Goal: Transaction & Acquisition: Purchase product/service

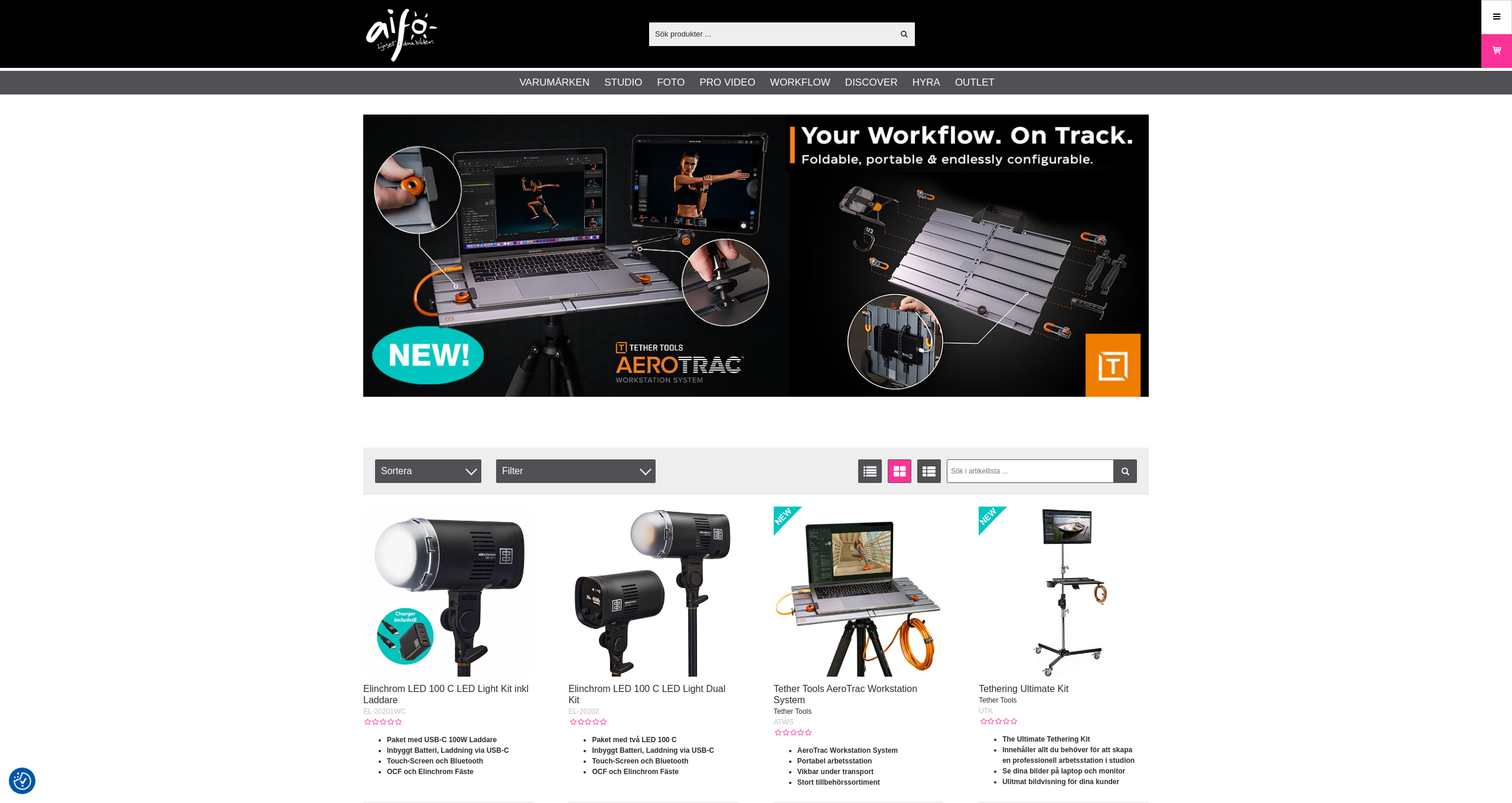
click at [771, 30] on input "text" at bounding box center [771, 34] width 244 height 18
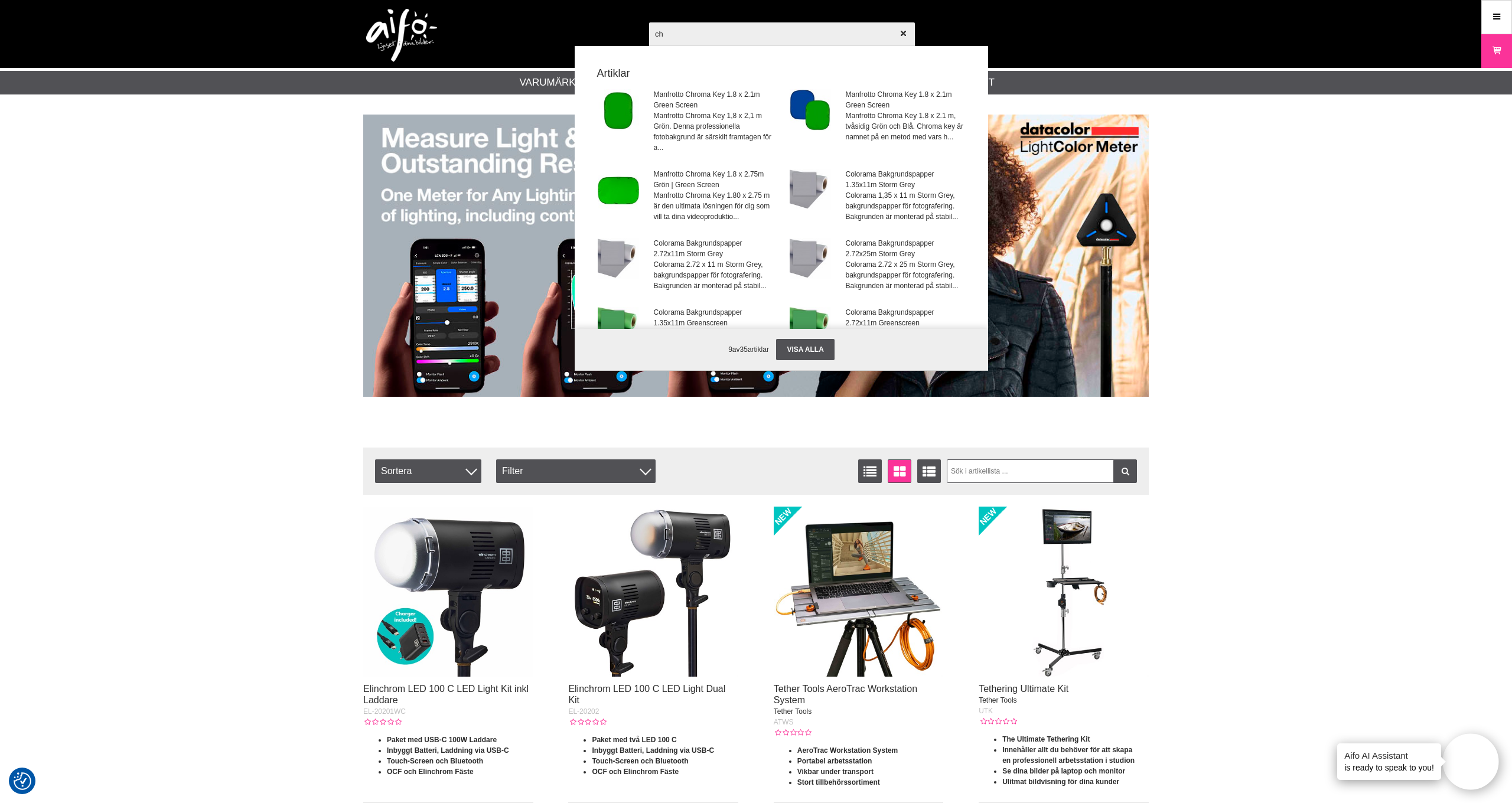
type input "c"
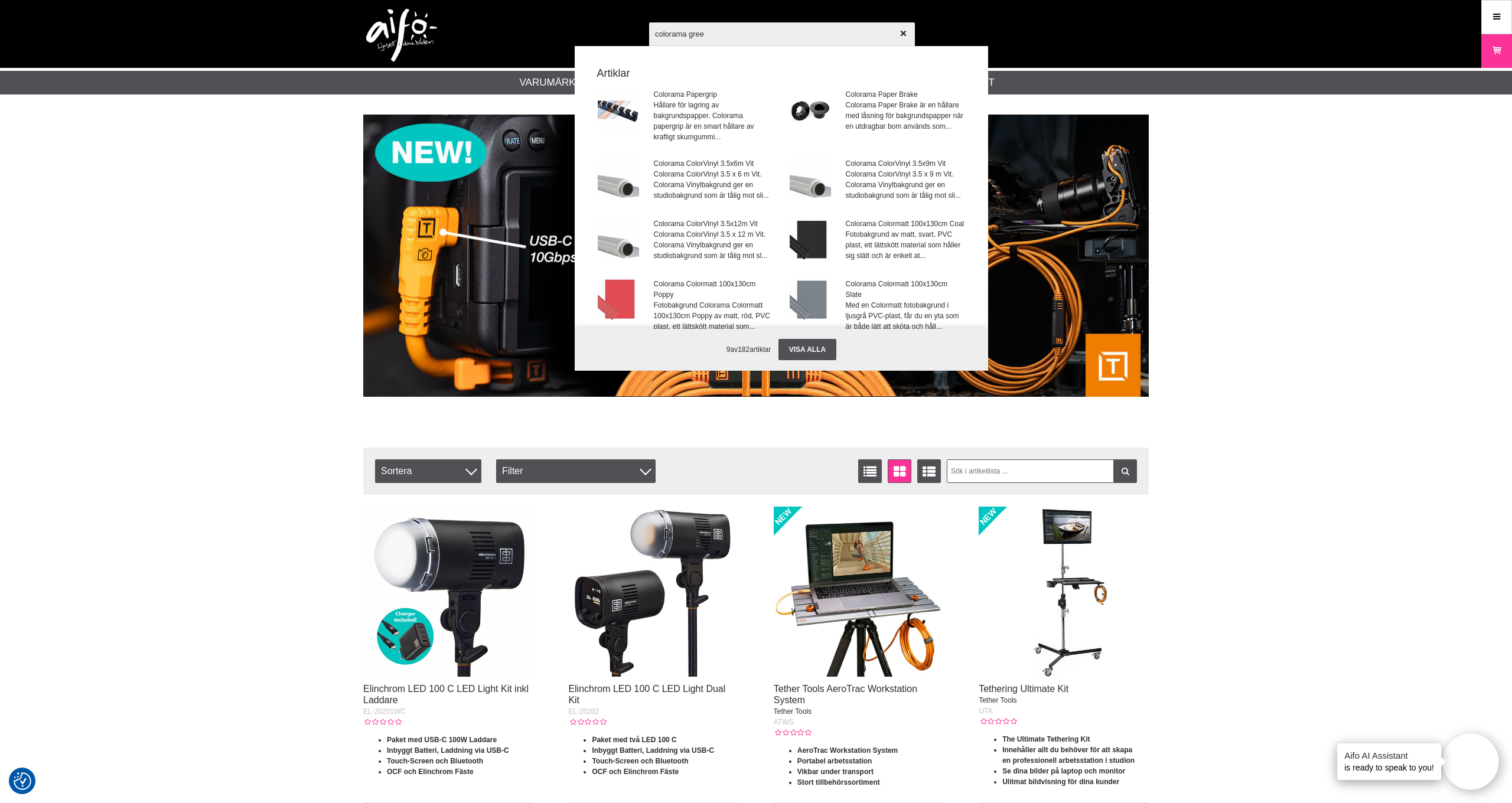
type input "colorama green"
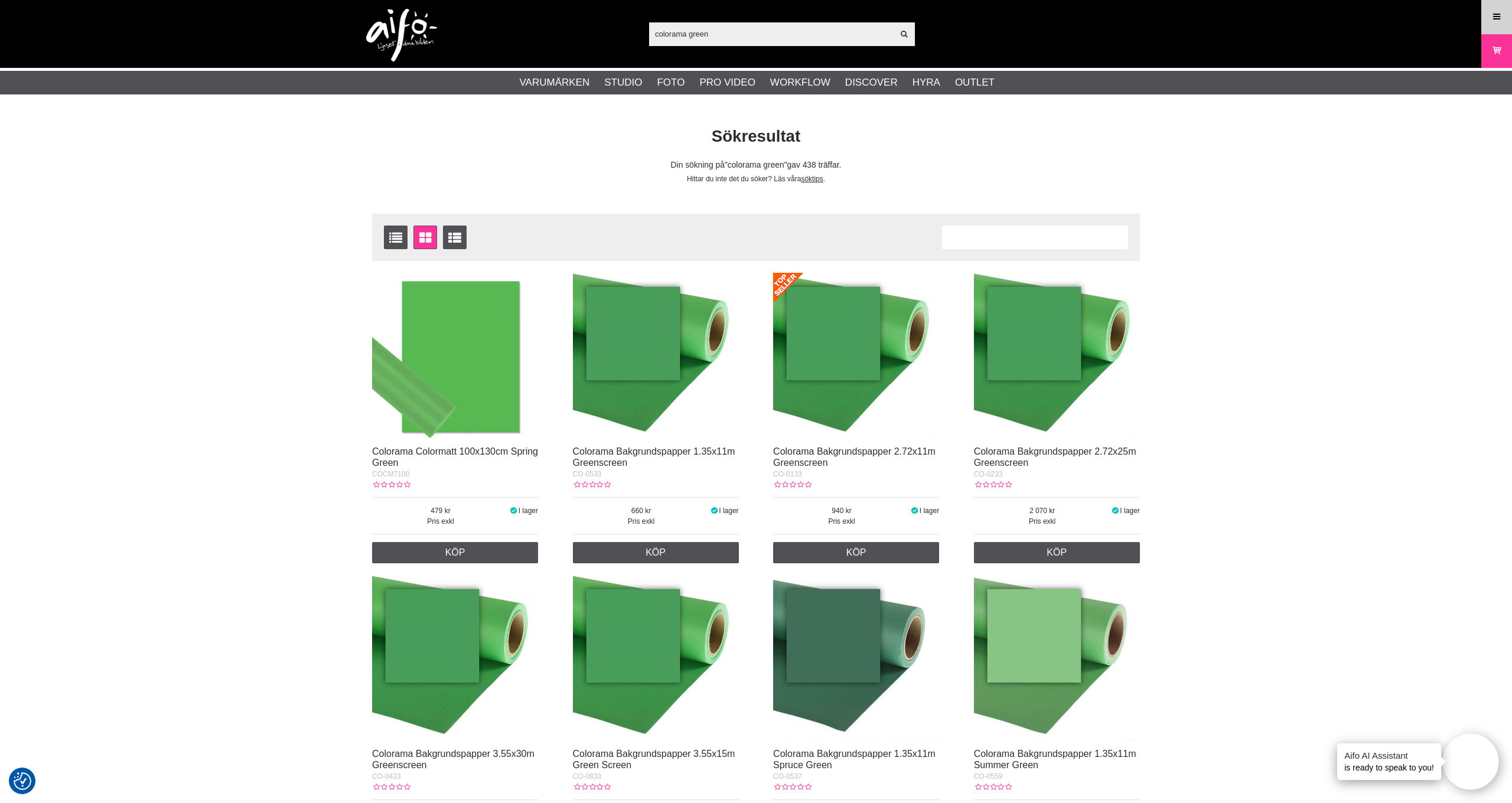
click at [1497, 21] on icon at bounding box center [1496, 17] width 11 height 13
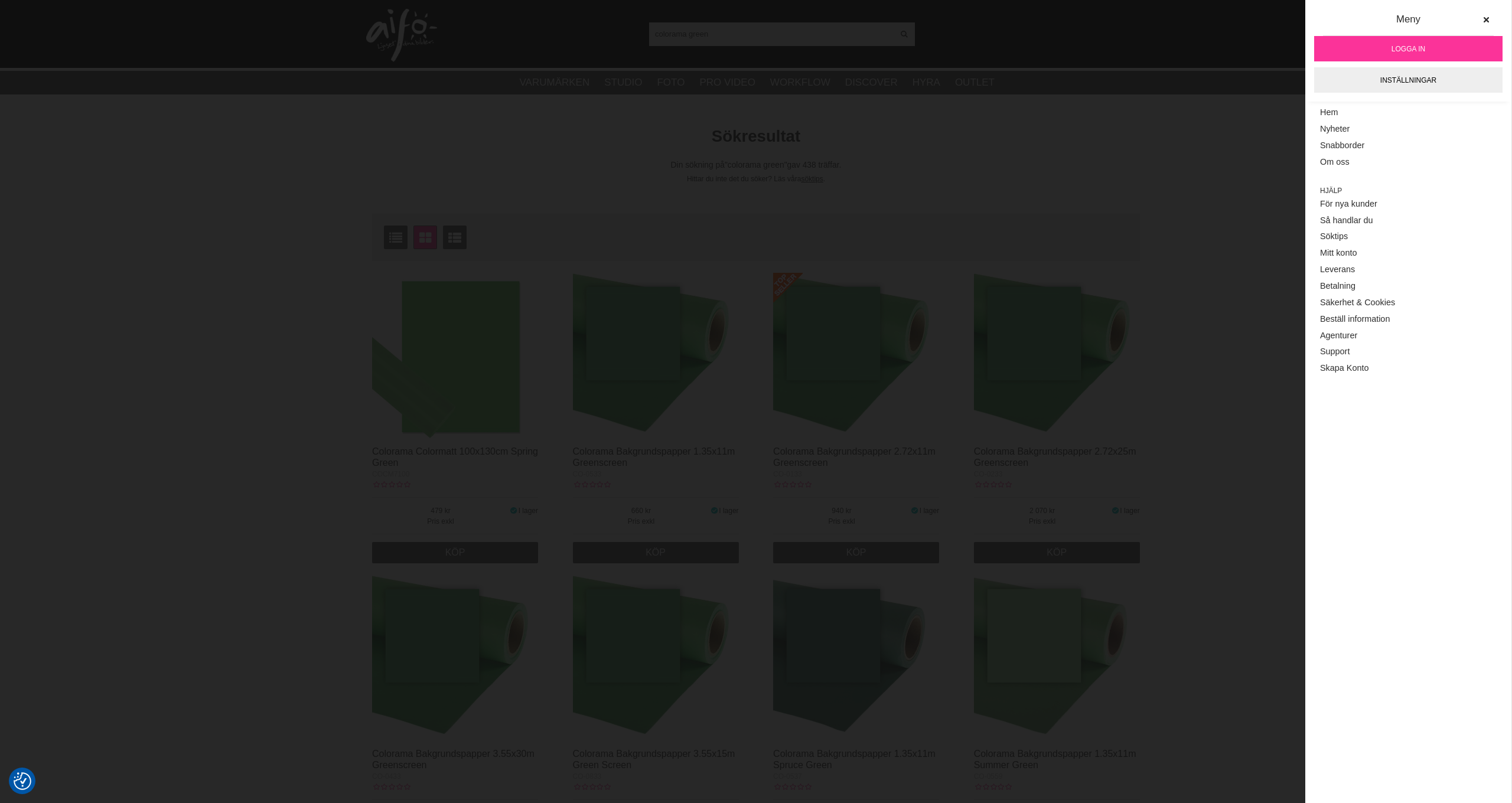
click at [1425, 55] on link "Logga in" at bounding box center [1408, 48] width 188 height 25
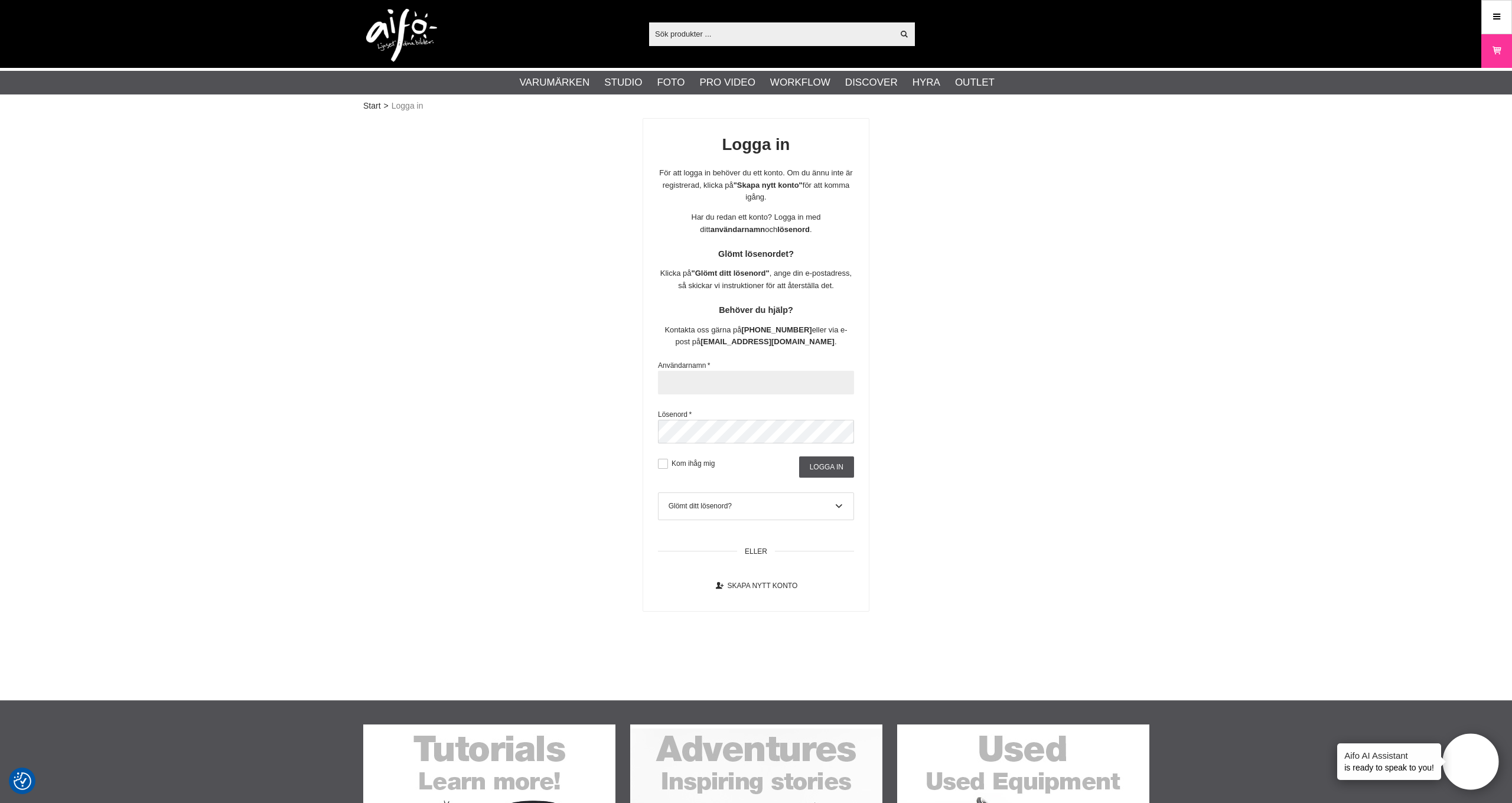
type input "info@voosestore.com"
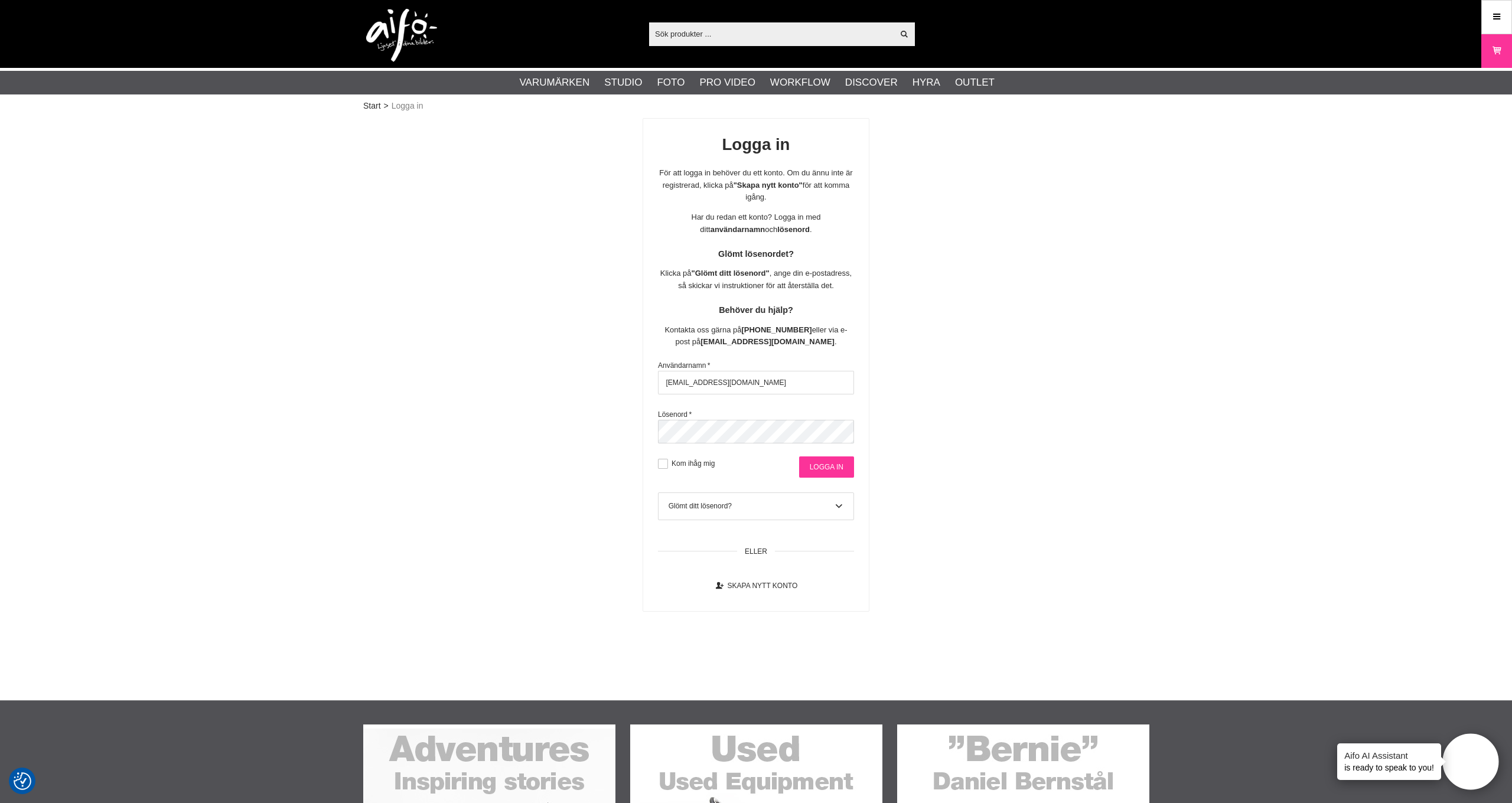
click at [814, 462] on input "Logga in" at bounding box center [826, 467] width 55 height 21
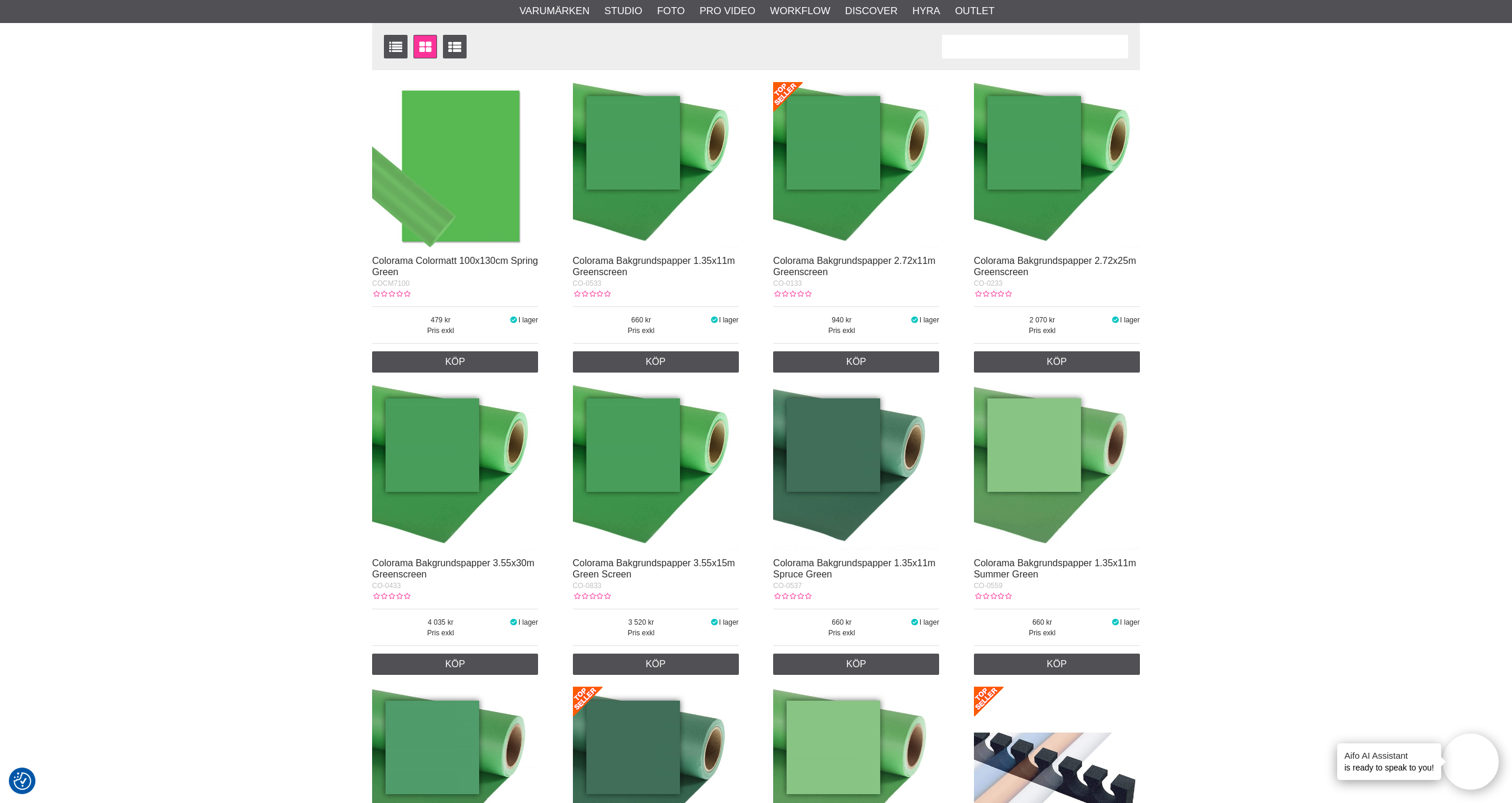
scroll to position [183, 0]
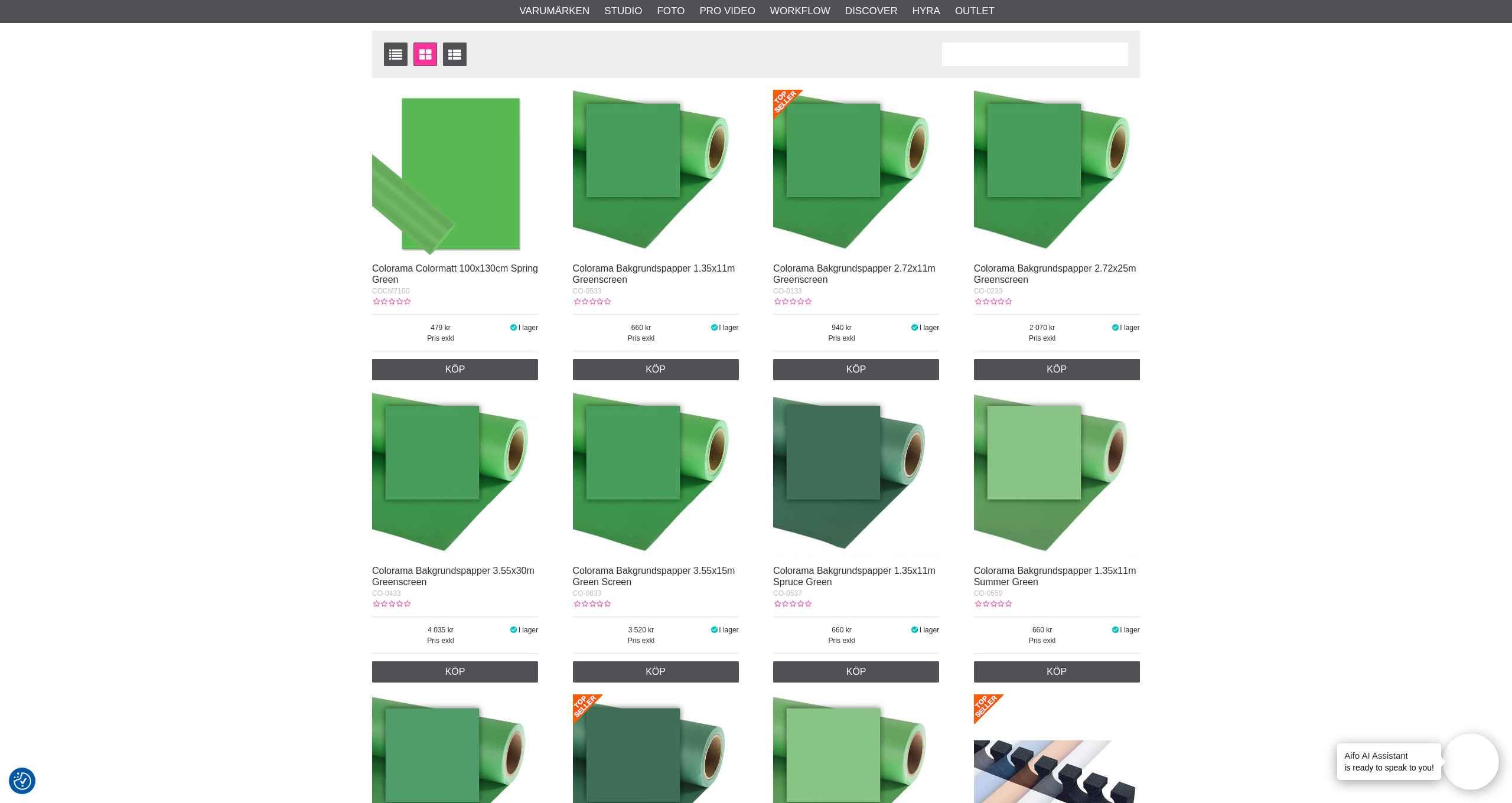
click at [835, 237] on img at bounding box center [856, 173] width 166 height 166
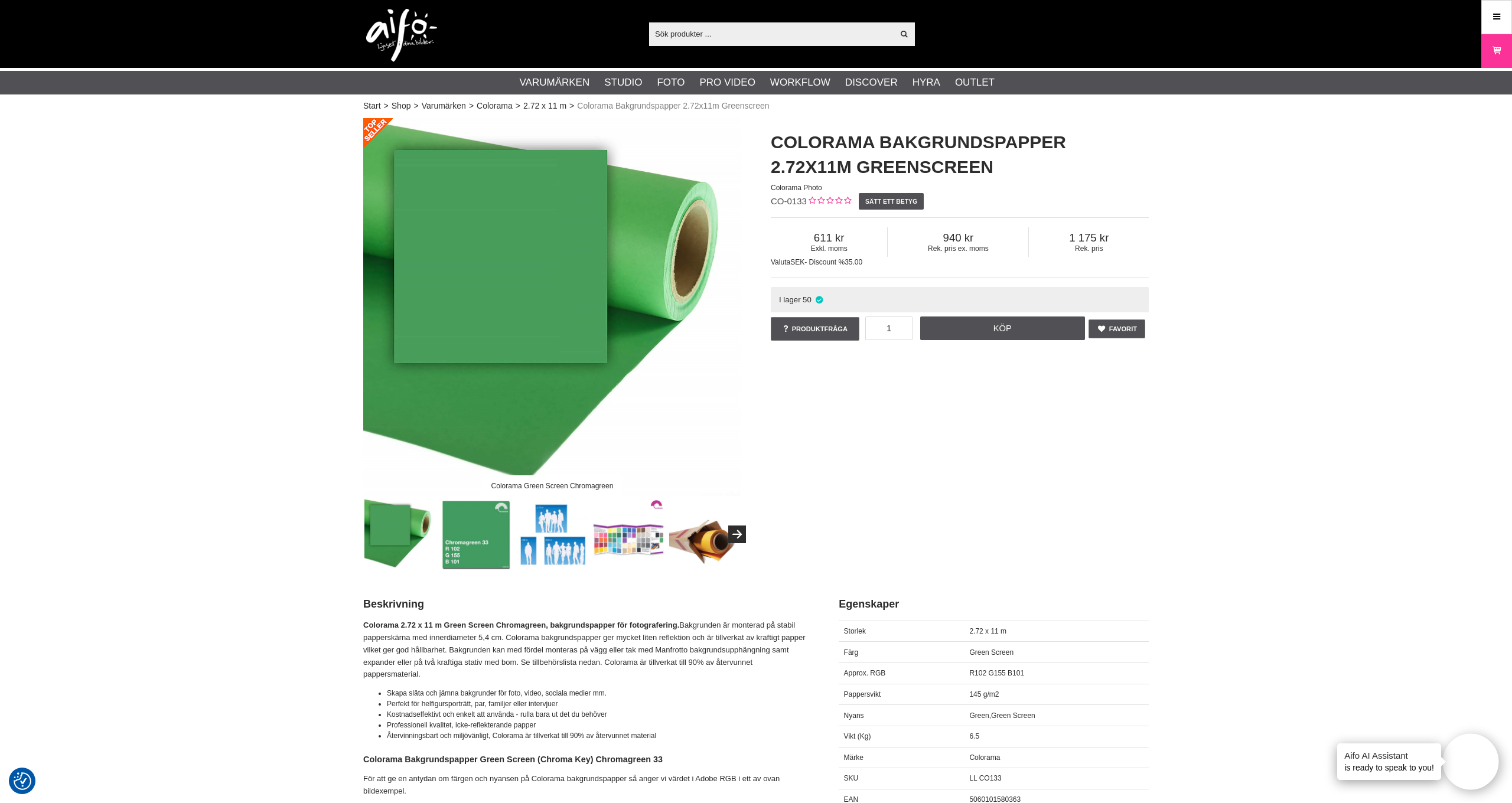
click at [709, 44] on div "Visa alla" at bounding box center [782, 34] width 266 height 24
click at [715, 35] on input "text" at bounding box center [771, 34] width 244 height 18
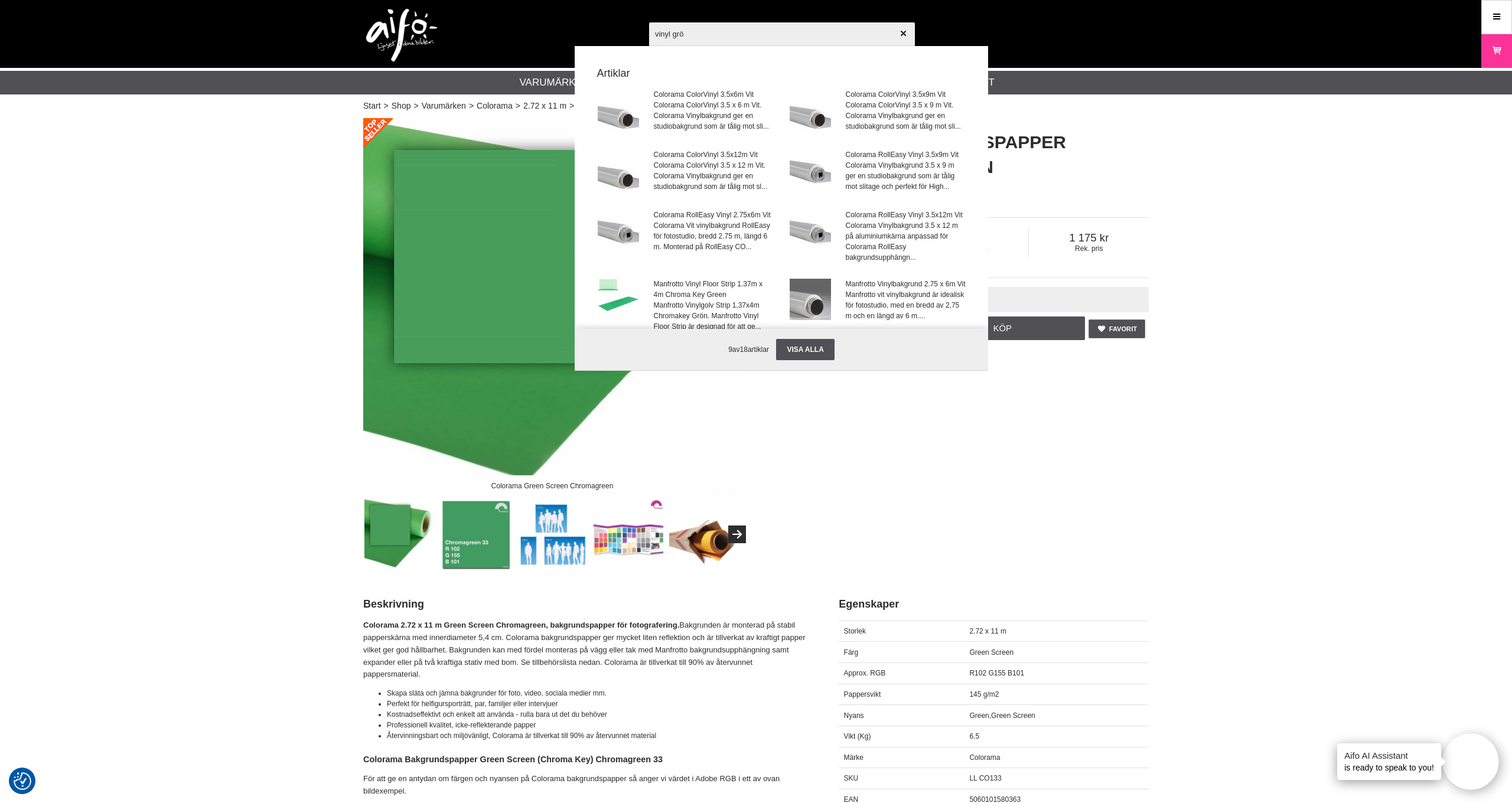
type input "vinyl grön"
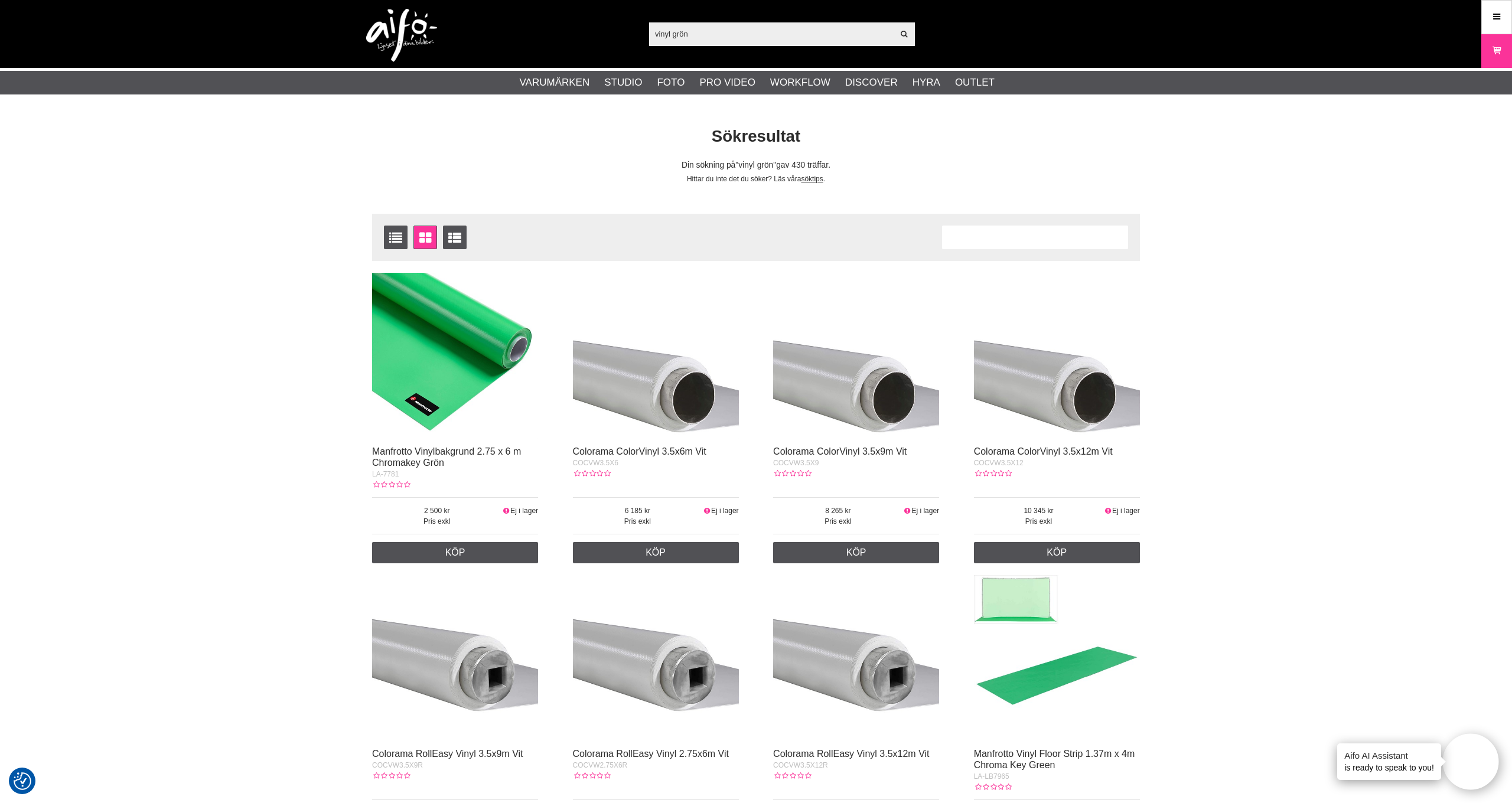
scroll to position [-2, 0]
click at [474, 345] on img at bounding box center [455, 356] width 166 height 166
